Goal: Task Accomplishment & Management: Manage account settings

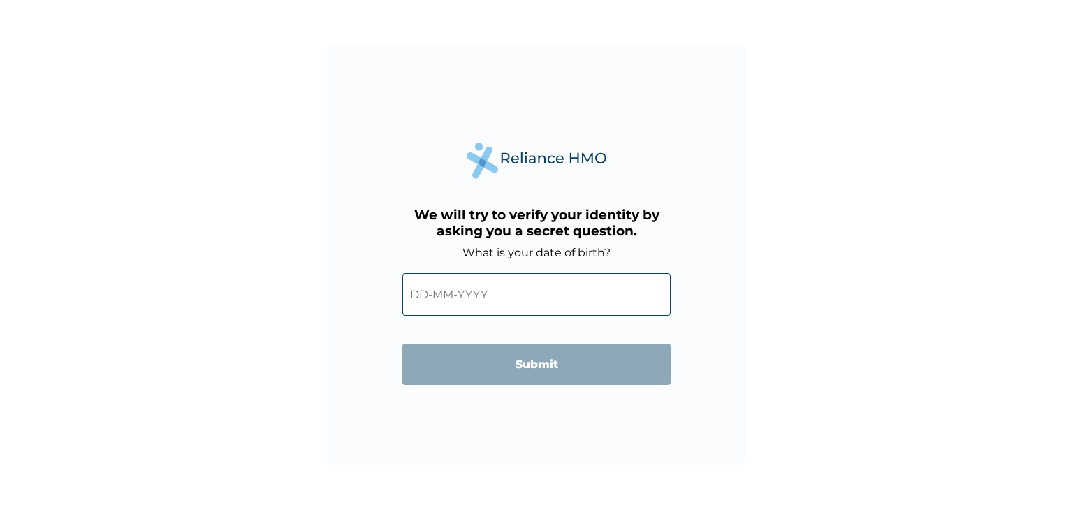
click at [449, 300] on input "text" at bounding box center [536, 294] width 268 height 43
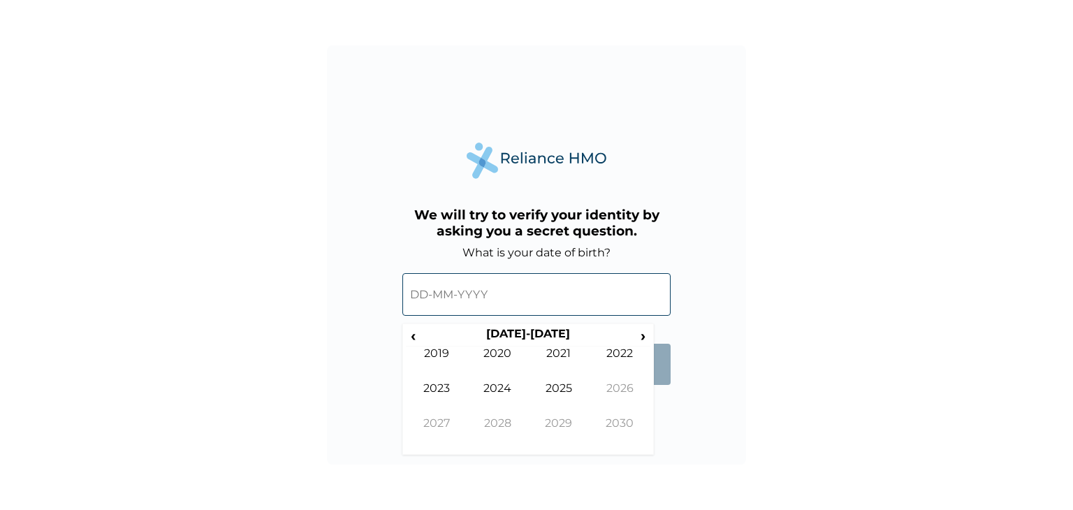
click at [414, 289] on input "text" at bounding box center [536, 294] width 268 height 43
click at [416, 336] on span "‹" at bounding box center [413, 335] width 15 height 17
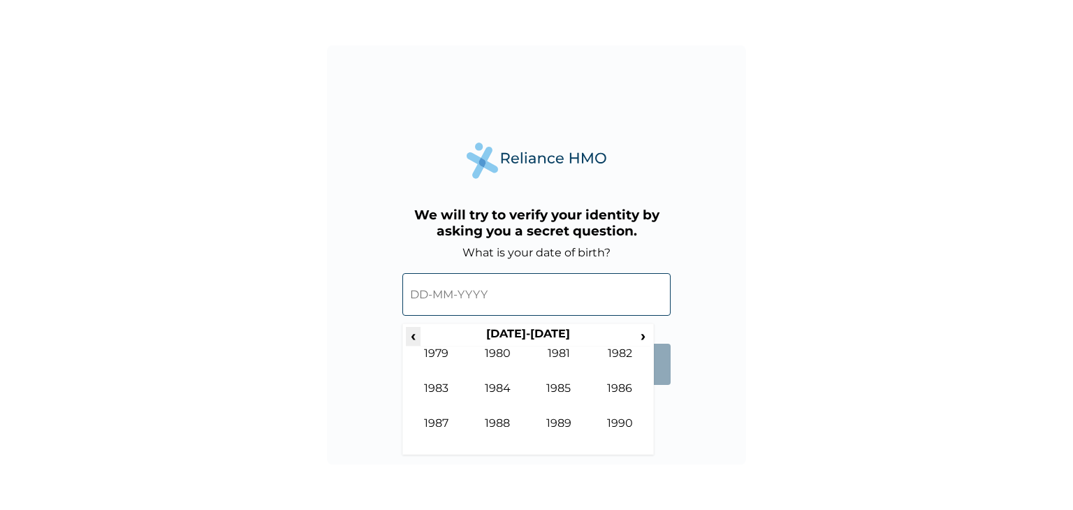
click at [416, 336] on span "‹" at bounding box center [413, 335] width 15 height 17
click at [643, 333] on span "›" at bounding box center [643, 335] width 15 height 17
click at [430, 420] on td "1987" at bounding box center [436, 433] width 61 height 35
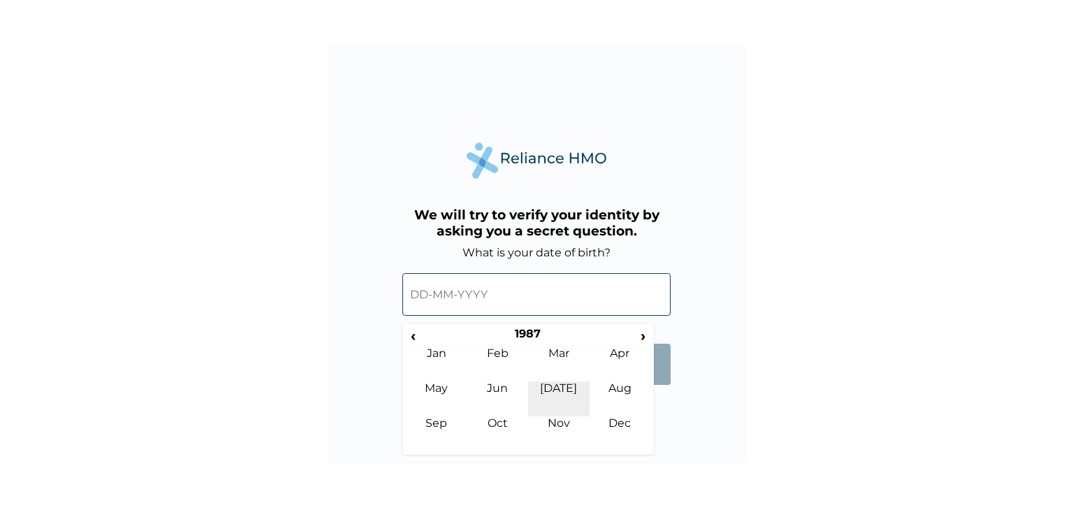
click at [556, 386] on td "[DATE]" at bounding box center [558, 398] width 61 height 35
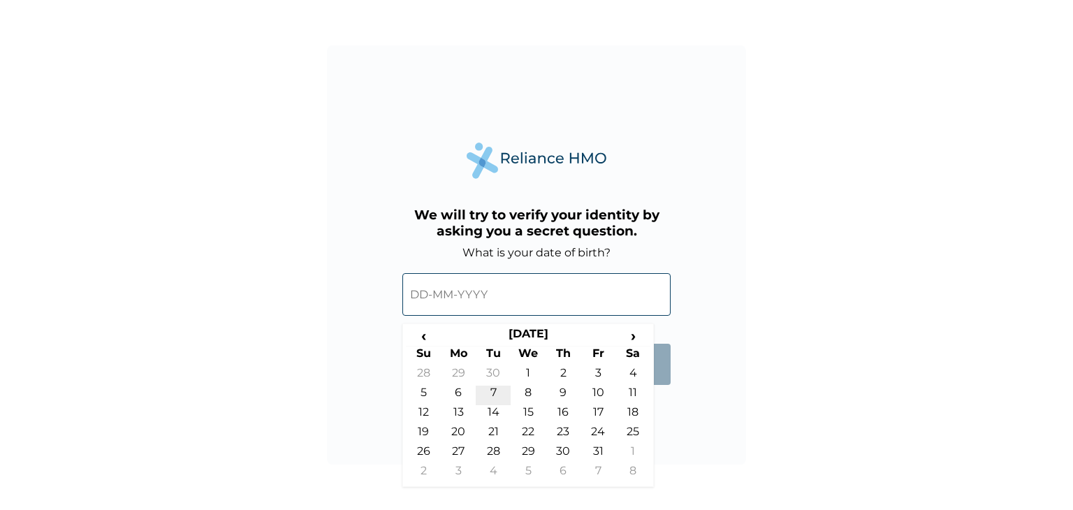
click at [495, 392] on td "7" at bounding box center [493, 396] width 35 height 20
type input "[DATE]"
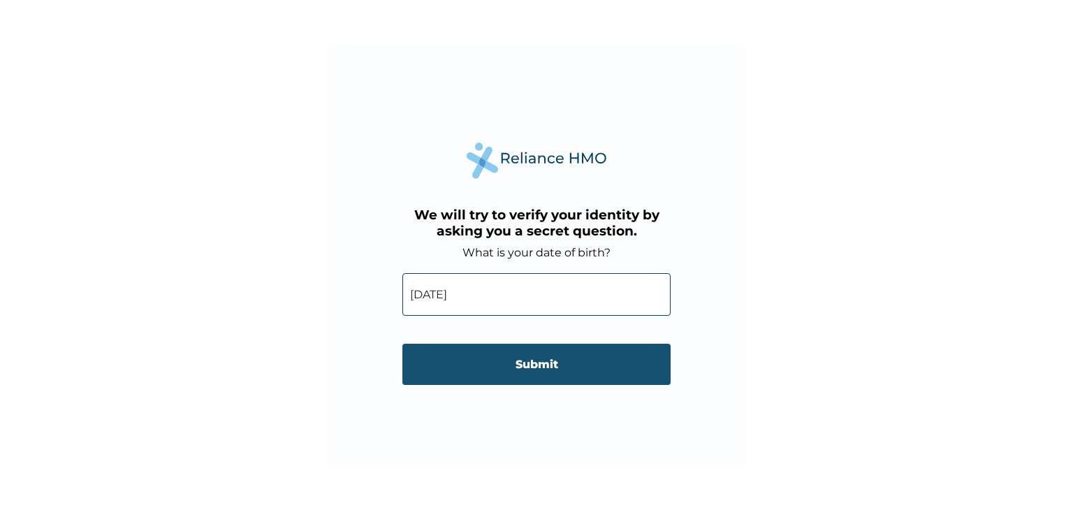
click at [544, 363] on input "Submit" at bounding box center [536, 364] width 268 height 41
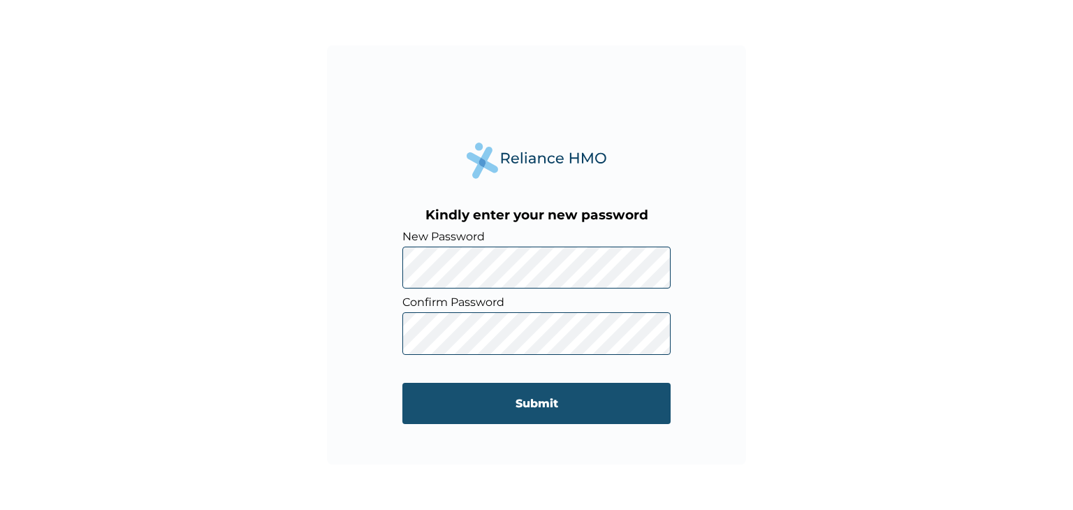
click at [531, 396] on input "Submit" at bounding box center [536, 403] width 268 height 41
